Goal: Check status: Check status

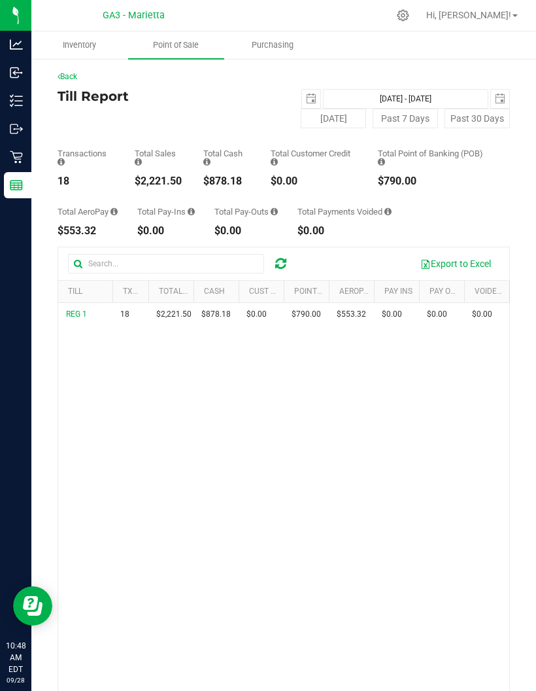
click at [357, 118] on button "[DATE]" at bounding box center [333, 119] width 65 height 20
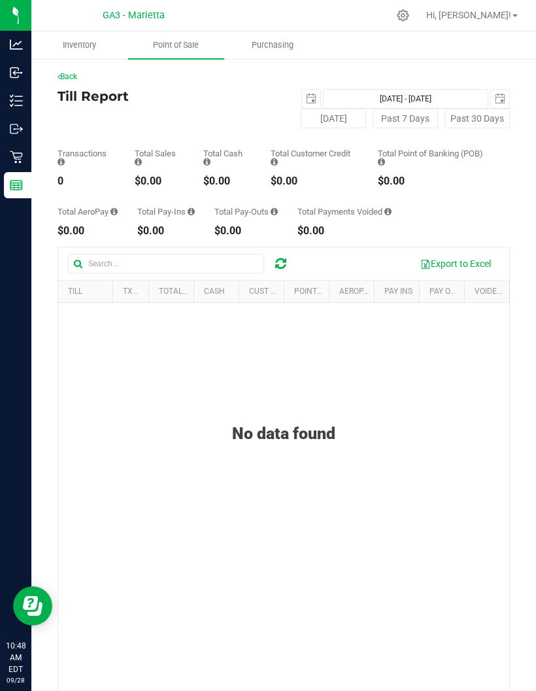
click at [319, 99] on span "select" at bounding box center [311, 99] width 18 height 18
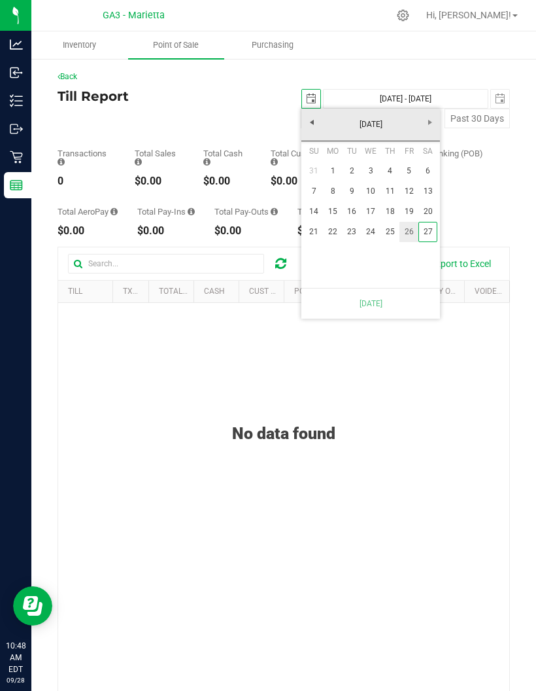
click at [413, 232] on link "26" at bounding box center [409, 232] width 19 height 20
type input "[DATE] - [DATE]"
type input "[DATE]"
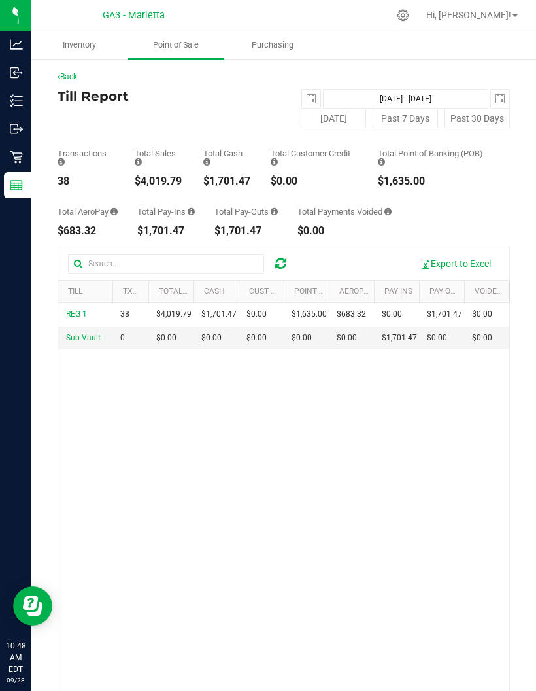
click at [311, 94] on span "select" at bounding box center [311, 99] width 10 height 10
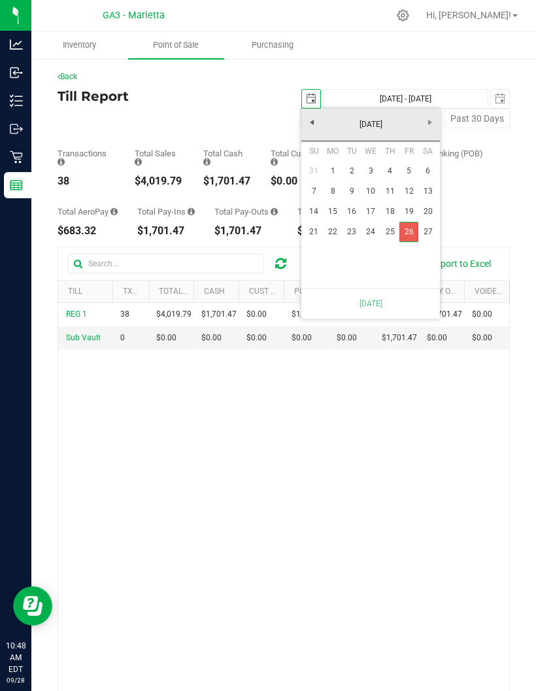
click at [411, 227] on link "26" at bounding box center [409, 232] width 19 height 20
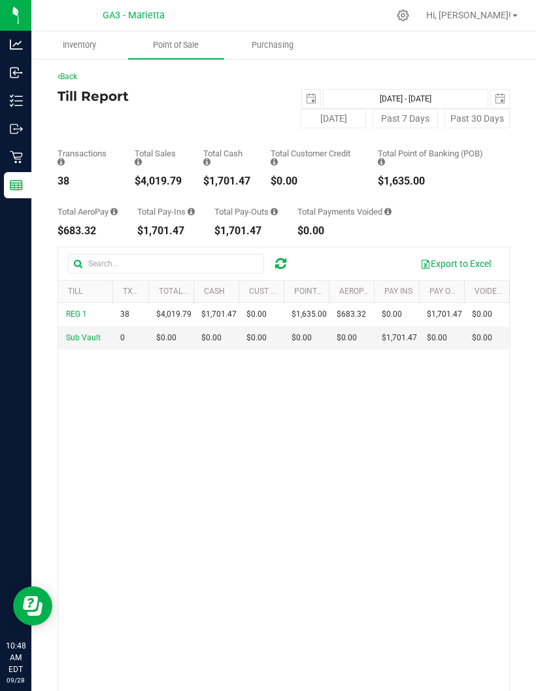
click at [500, 101] on span "select" at bounding box center [500, 99] width 10 height 10
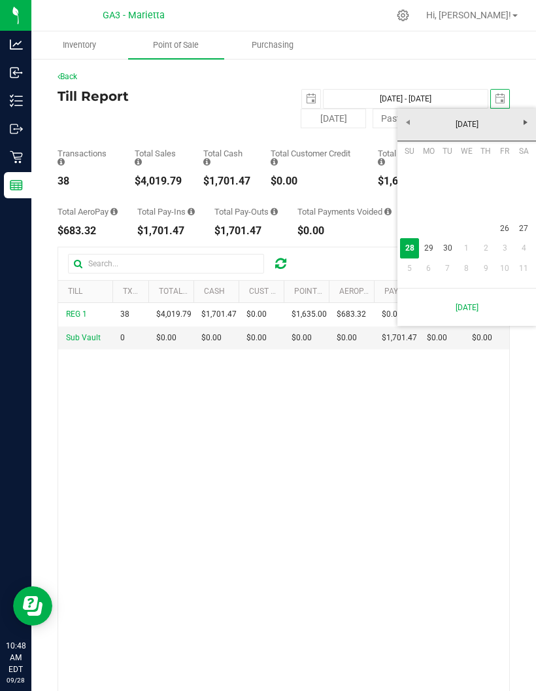
click at [451, 245] on link "30" at bounding box center [447, 248] width 19 height 20
type input "[DATE] - [DATE]"
type input "[DATE]"
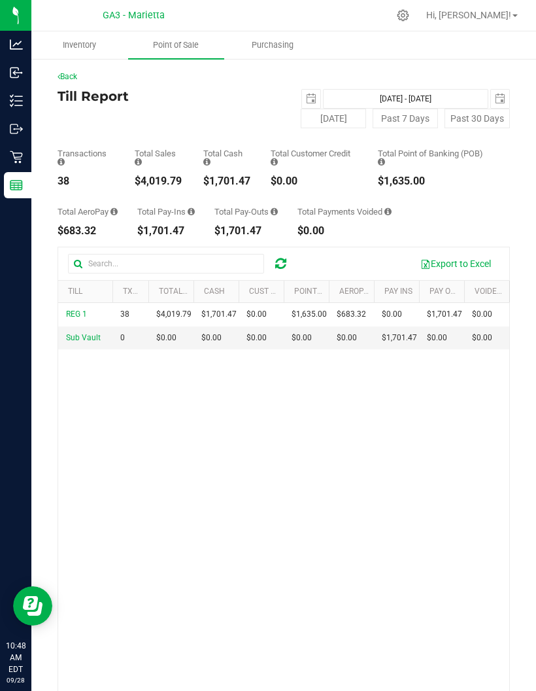
click at [338, 120] on button "[DATE]" at bounding box center [333, 119] width 65 height 20
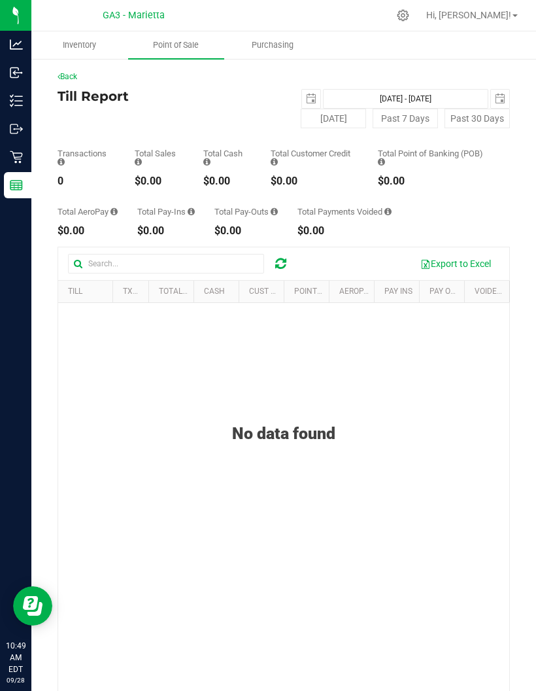
click at [305, 99] on span "select" at bounding box center [311, 99] width 18 height 18
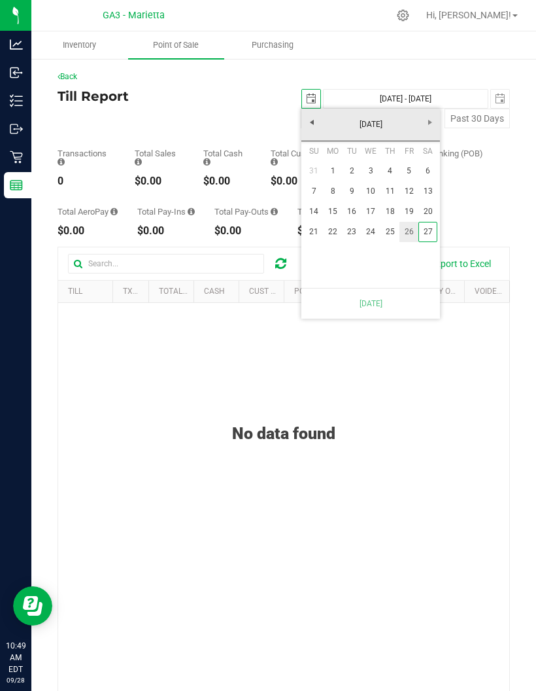
click at [415, 230] on link "26" at bounding box center [409, 232] width 19 height 20
type input "[DATE] - [DATE]"
type input "[DATE]"
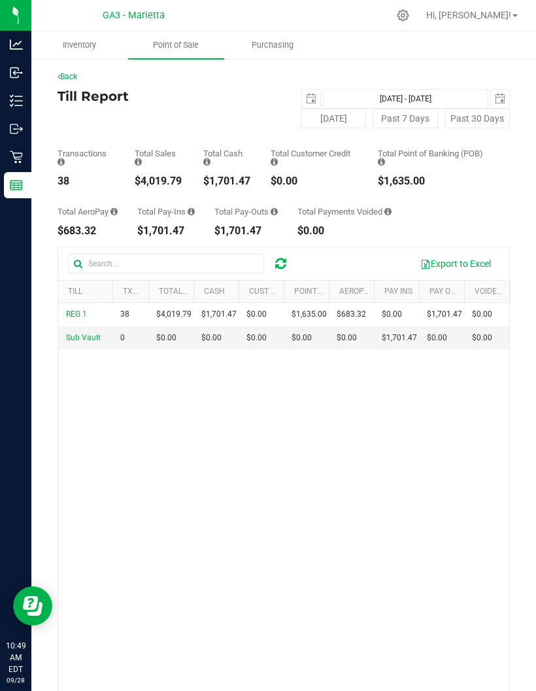
click at [507, 90] on span "select" at bounding box center [500, 99] width 18 height 18
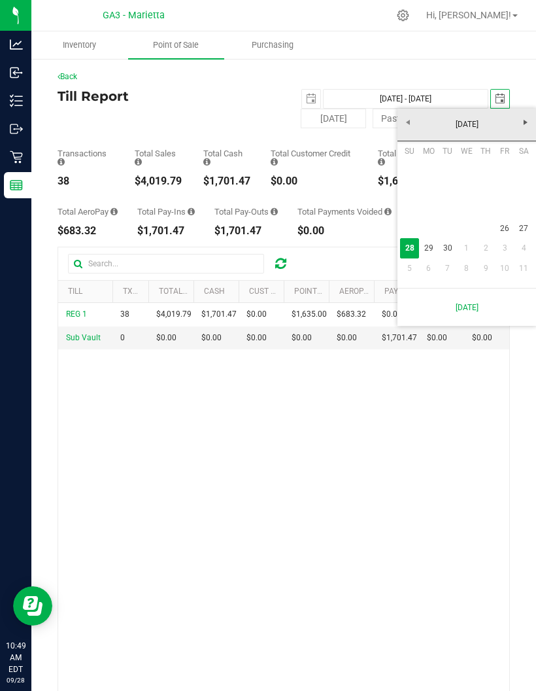
click at [506, 222] on link "26" at bounding box center [505, 228] width 19 height 20
type input "[DATE] - [DATE]"
type input "[DATE]"
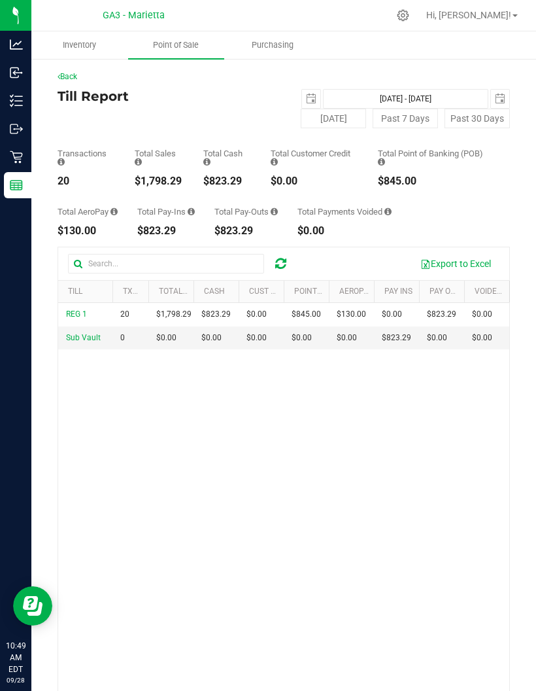
click at [498, 101] on span "select" at bounding box center [500, 99] width 10 height 10
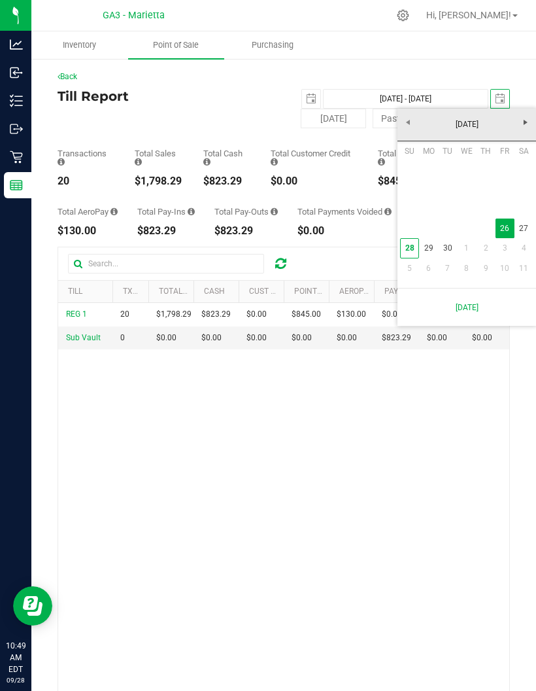
click at [528, 226] on link "27" at bounding box center [524, 228] width 19 height 20
type input "[DATE] - [DATE]"
type input "[DATE]"
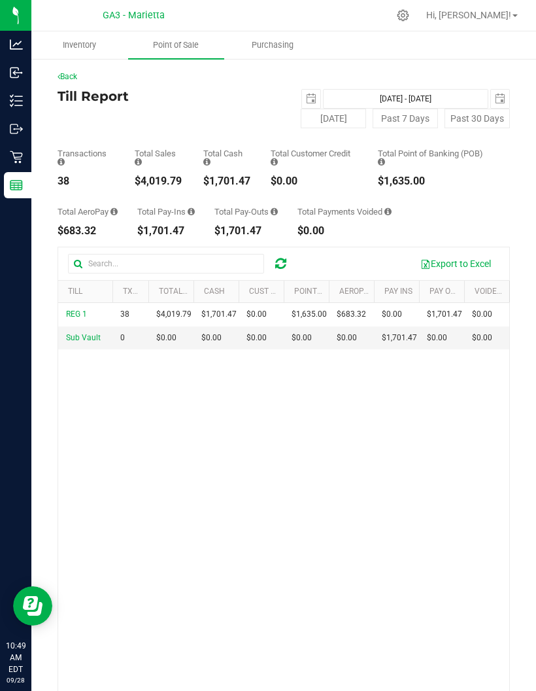
click at [317, 102] on span "select" at bounding box center [311, 99] width 10 height 10
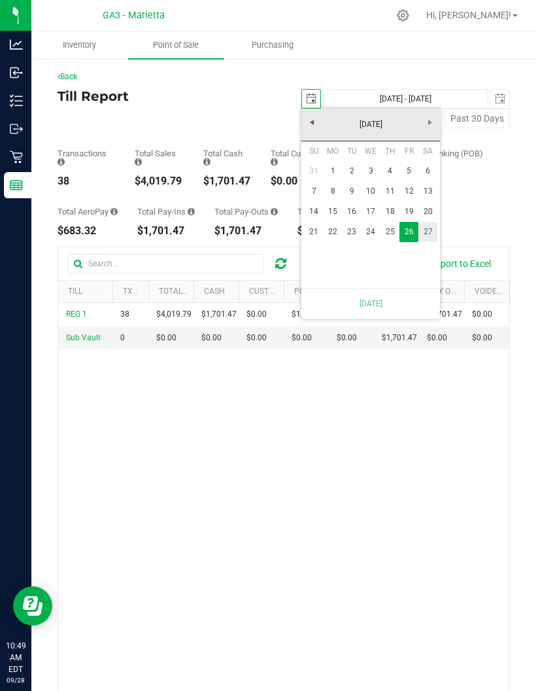
click at [428, 235] on link "27" at bounding box center [428, 232] width 19 height 20
type input "[DATE] - [DATE]"
type input "[DATE]"
